Goal: Communication & Community: Participate in discussion

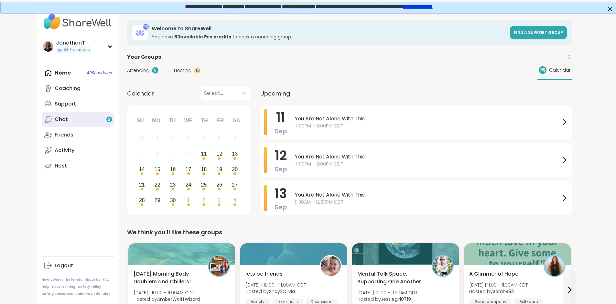
click at [43, 120] on link "Chat 2" at bounding box center [78, 120] width 72 height 16
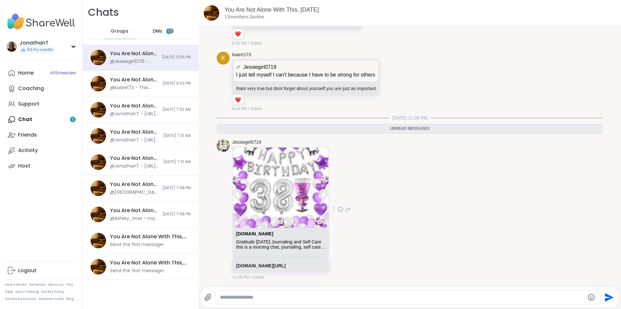
click at [341, 210] on icon at bounding box center [340, 210] width 2 height 1
click at [292, 199] on div "Select Reaction: Heart" at bounding box center [289, 200] width 6 height 6
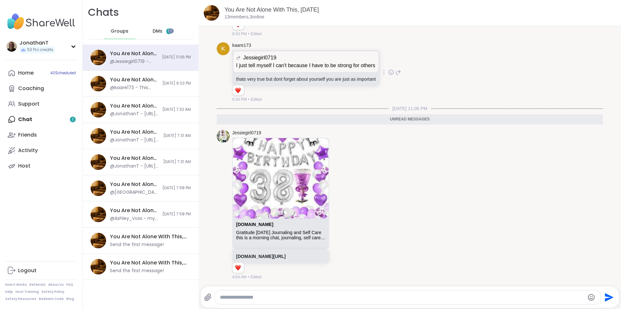
click at [391, 74] on icon at bounding box center [390, 72] width 5 height 5
click at [440, 89] on div "k kaare173 Jessiegirl0719 I just tell myself I can't because I have to be stron…" at bounding box center [410, 73] width 386 height 66
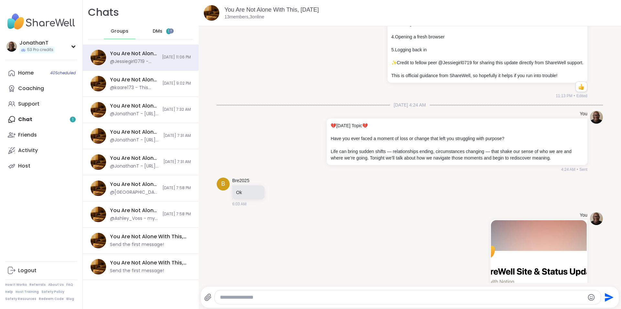
scroll to position [0, 0]
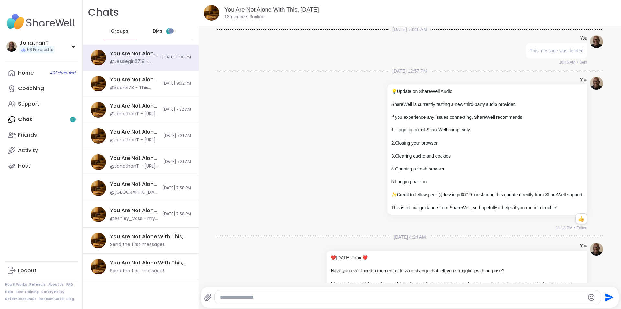
click at [154, 33] on span "DMs" at bounding box center [158, 31] width 10 height 6
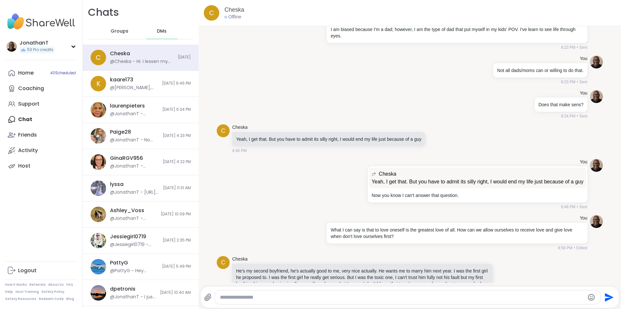
scroll to position [5705, 0]
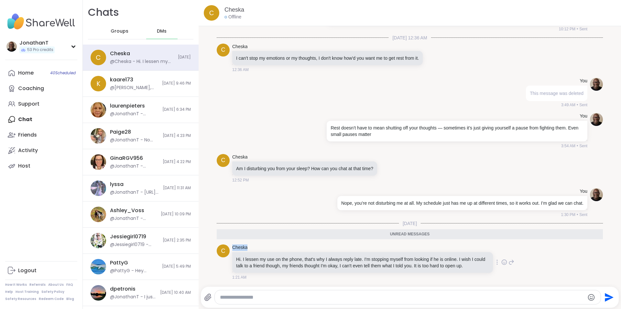
drag, startPoint x: 251, startPoint y: 240, endPoint x: 231, endPoint y: 239, distance: 19.4
click at [231, 242] on div "C Cheska Hi. I lessen my use on the phone, that's why I always reply late. I'm …" at bounding box center [410, 262] width 386 height 41
copy link "Cheska"
click at [496, 261] on icon at bounding box center [496, 262] width 1 height 5
click at [486, 270] on icon at bounding box center [489, 272] width 6 height 6
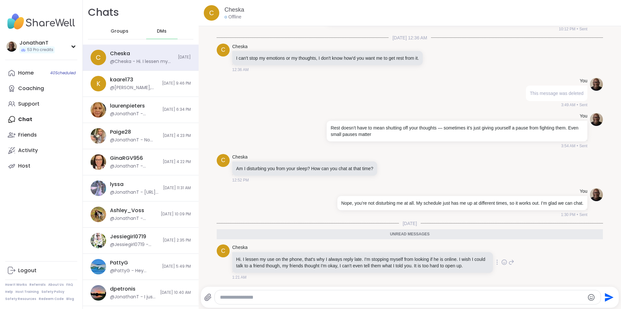
click at [380, 299] on textarea "Type your message" at bounding box center [402, 297] width 365 height 6
paste textarea "**********"
type textarea "**********"
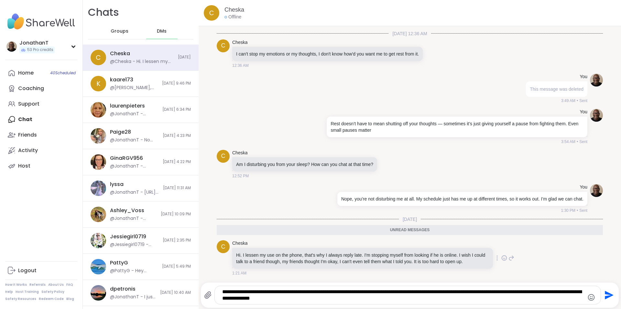
click at [604, 294] on icon "Send" at bounding box center [608, 295] width 9 height 9
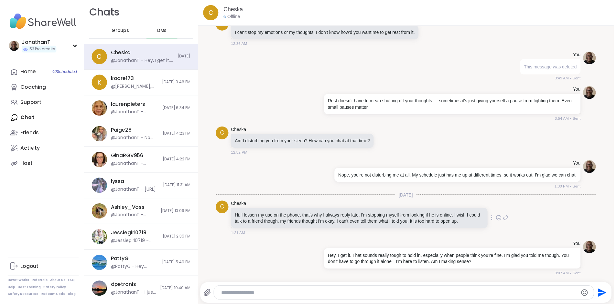
scroll to position [5731, 0]
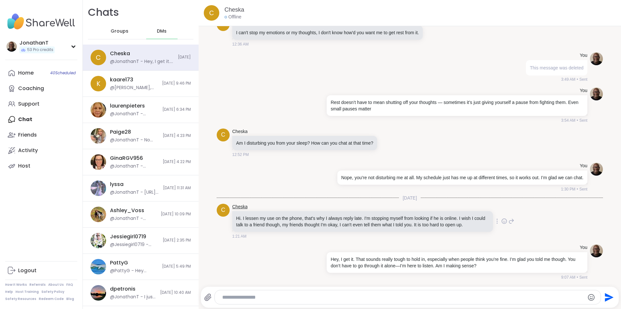
click at [601, 290] on button "Send" at bounding box center [608, 297] width 15 height 15
click at [28, 72] on div "Home 40 Scheduled" at bounding box center [26, 72] width 16 height 7
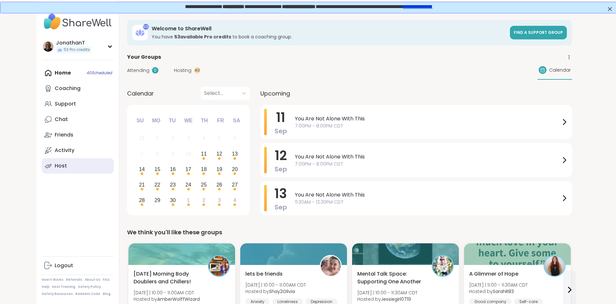
click at [55, 164] on div "Host" at bounding box center [61, 166] width 12 height 7
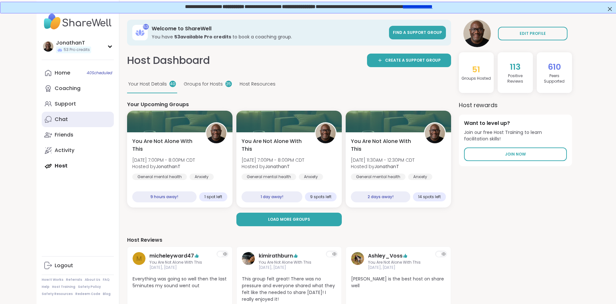
click at [55, 118] on div "Chat" at bounding box center [61, 119] width 13 height 7
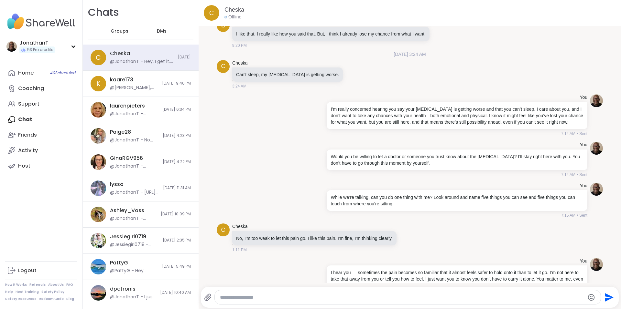
scroll to position [10116, 0]
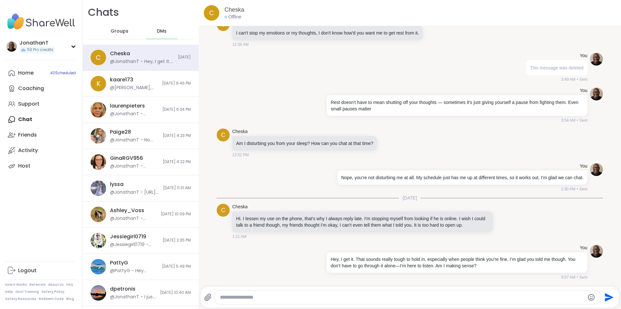
click at [159, 30] on span "DMs" at bounding box center [162, 31] width 10 height 6
click at [125, 32] on span "Groups" at bounding box center [120, 31] width 18 height 6
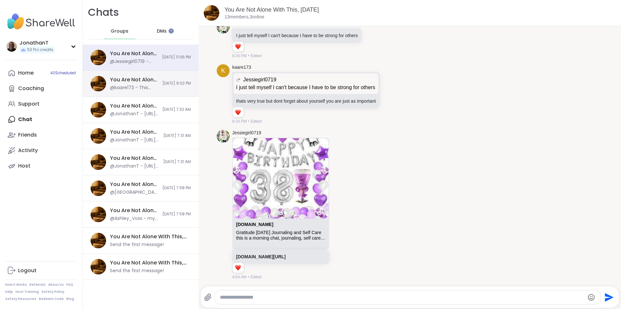
click at [149, 82] on div "You Are Not Alone With This, [DATE] @kaare173 - This message was deleted. [DATE…" at bounding box center [141, 84] width 116 height 26
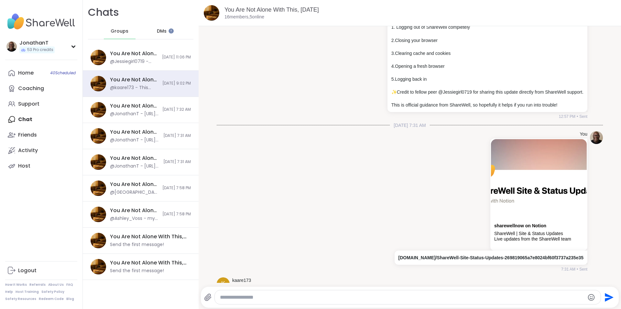
scroll to position [130, 0]
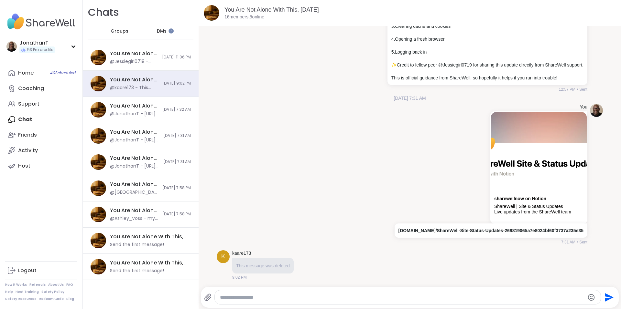
click at [457, 263] on div "k kaare173 This message was deleted 9:02 PM" at bounding box center [410, 265] width 386 height 35
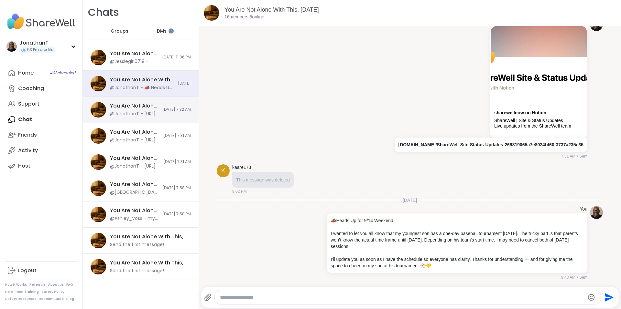
click at [143, 107] on div "You Are Not Alone With This, [DATE]" at bounding box center [134, 105] width 48 height 7
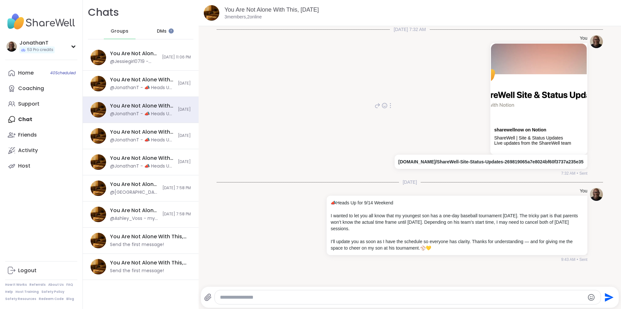
click at [428, 132] on div "You sharewellnow on Notion ShareWell | Site & Status Updates Live updates from …" at bounding box center [490, 105] width 194 height 141
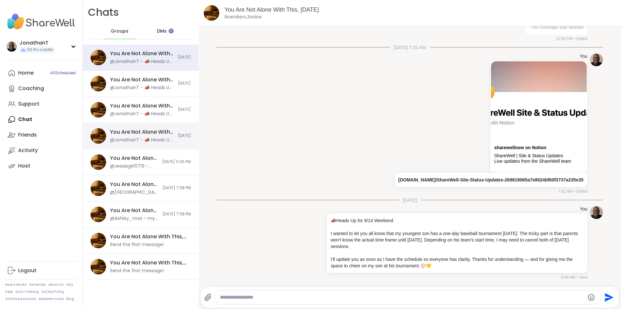
click at [150, 132] on div "You Are Not Alone With This, [DATE]" at bounding box center [142, 132] width 64 height 7
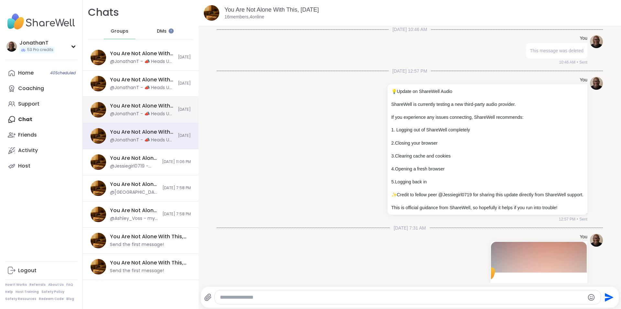
scroll to position [216, 0]
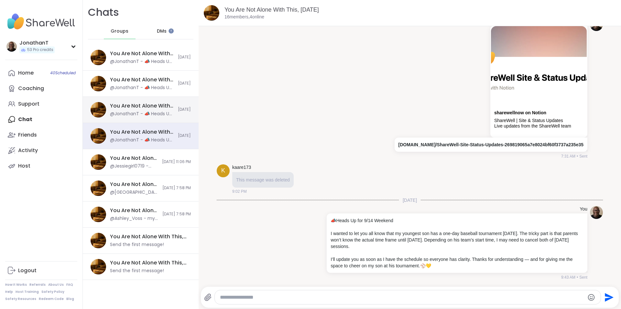
click at [154, 104] on div "You Are Not Alone With This, [DATE]" at bounding box center [142, 105] width 64 height 7
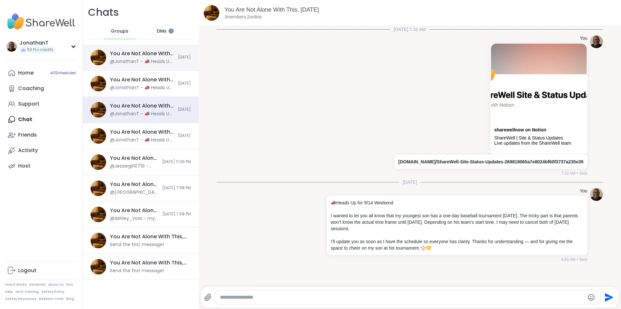
click at [152, 50] on div "You Are Not Alone With This, [DATE]" at bounding box center [142, 53] width 64 height 7
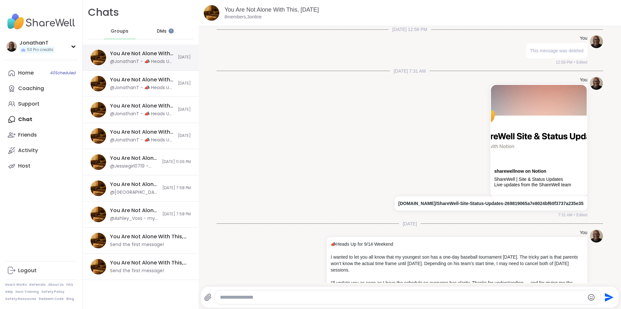
scroll to position [24, 0]
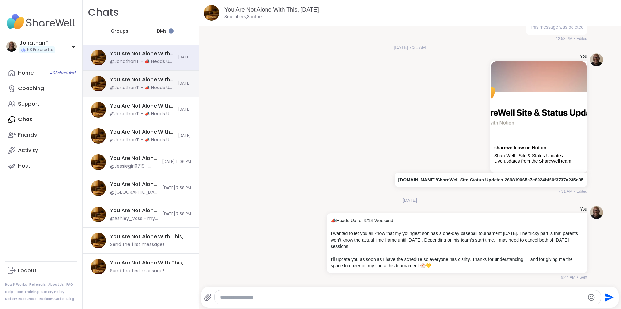
click at [144, 77] on div "You Are Not Alone With This, [DATE]" at bounding box center [142, 79] width 64 height 7
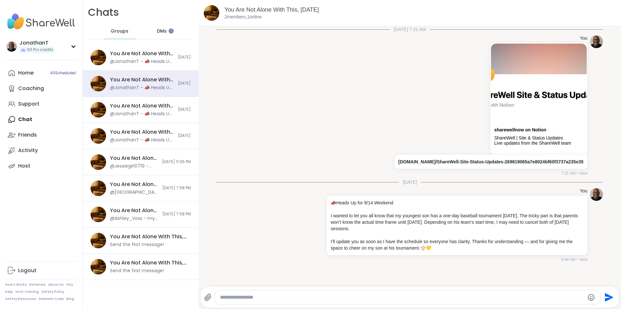
click at [159, 30] on span "DMs" at bounding box center [162, 31] width 10 height 6
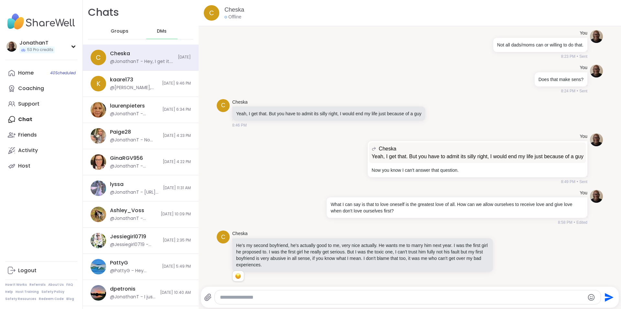
scroll to position [5690, 0]
